Goal: Transaction & Acquisition: Purchase product/service

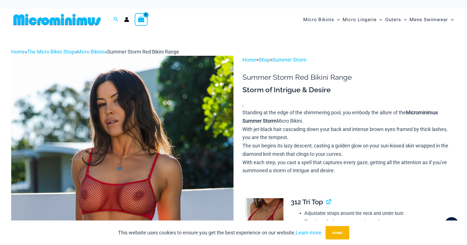
type input "**********"
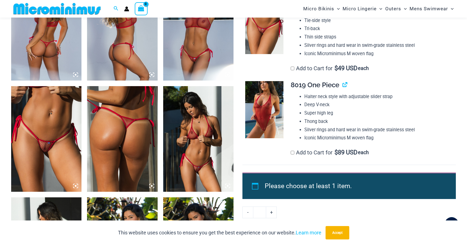
scroll to position [377, 0]
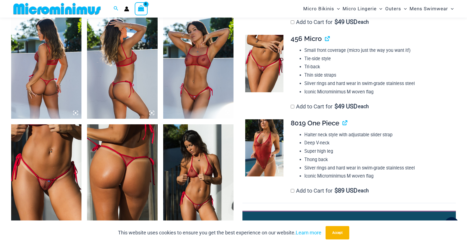
click at [261, 144] on img at bounding box center [264, 147] width 38 height 57
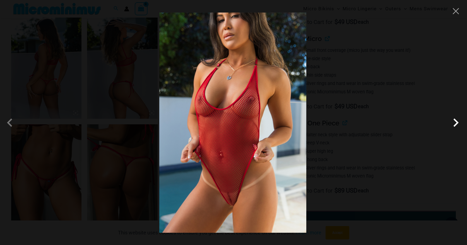
click at [458, 126] on span at bounding box center [455, 122] width 17 height 17
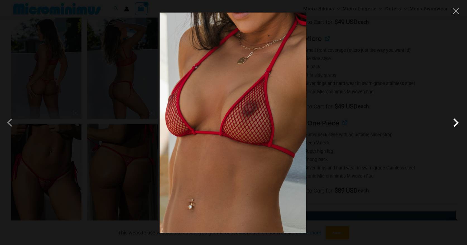
click at [458, 126] on span at bounding box center [455, 122] width 17 height 17
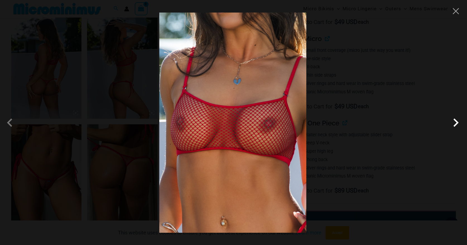
click at [458, 126] on span at bounding box center [455, 122] width 17 height 17
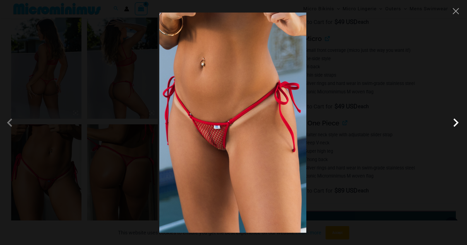
click at [458, 126] on span at bounding box center [455, 122] width 17 height 17
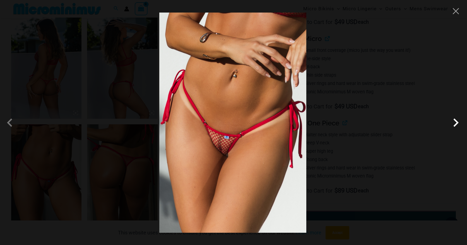
click at [458, 126] on span at bounding box center [455, 122] width 17 height 17
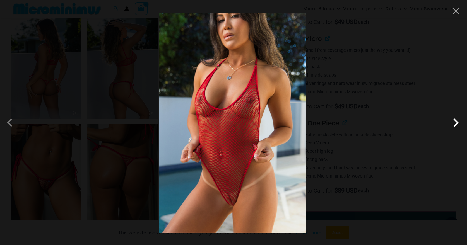
click at [458, 126] on span at bounding box center [455, 122] width 17 height 17
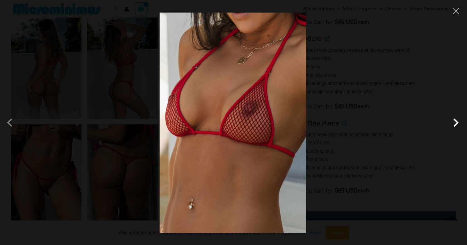
click at [458, 126] on span at bounding box center [455, 122] width 17 height 17
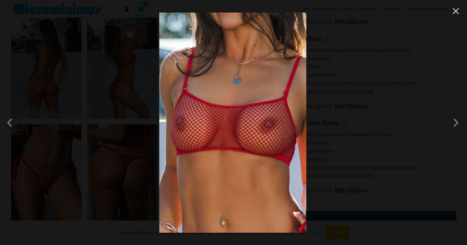
click at [455, 11] on button "Close" at bounding box center [456, 11] width 8 height 8
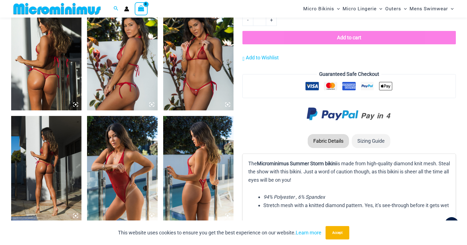
scroll to position [667, 0]
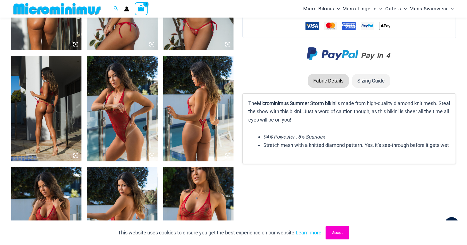
click at [332, 231] on button "Accept" at bounding box center [337, 232] width 24 height 13
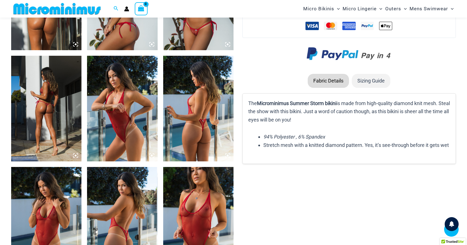
click at [206, 133] on img at bounding box center [198, 108] width 70 height 105
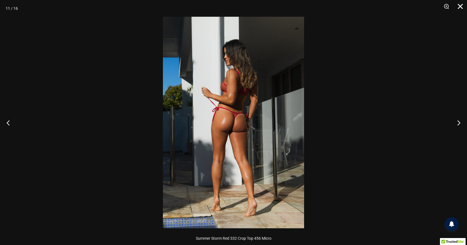
click at [462, 5] on button "Close" at bounding box center [458, 8] width 14 height 17
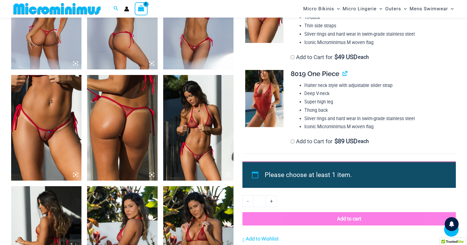
scroll to position [424, 0]
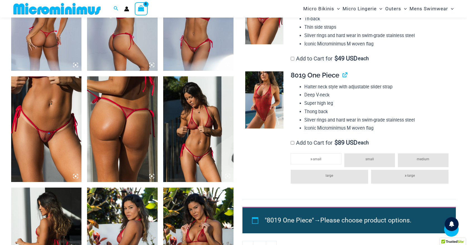
click at [425, 160] on span "medium" at bounding box center [423, 159] width 13 height 4
click at [426, 159] on span "medium" at bounding box center [423, 159] width 13 height 4
click at [413, 157] on li "medium" at bounding box center [423, 160] width 51 height 14
click at [386, 179] on li "x-large" at bounding box center [410, 177] width 78 height 14
click at [357, 178] on li "large" at bounding box center [330, 177] width 78 height 14
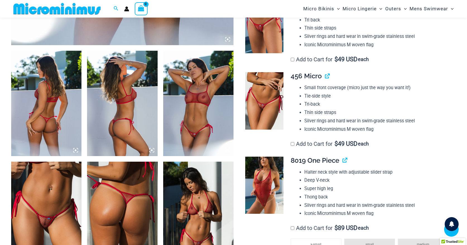
scroll to position [332, 0]
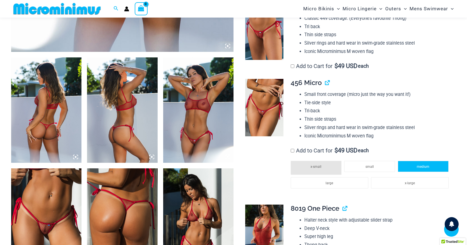
click at [409, 170] on li "medium" at bounding box center [423, 166] width 51 height 11
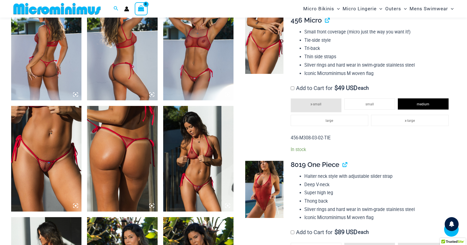
scroll to position [494, 0]
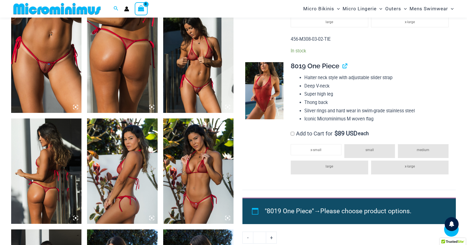
click at [418, 149] on span "medium" at bounding box center [423, 150] width 13 height 4
click at [378, 153] on li "small" at bounding box center [369, 151] width 51 height 14
click at [312, 151] on span "x-small" at bounding box center [315, 150] width 11 height 4
